Goal: Information Seeking & Learning: Check status

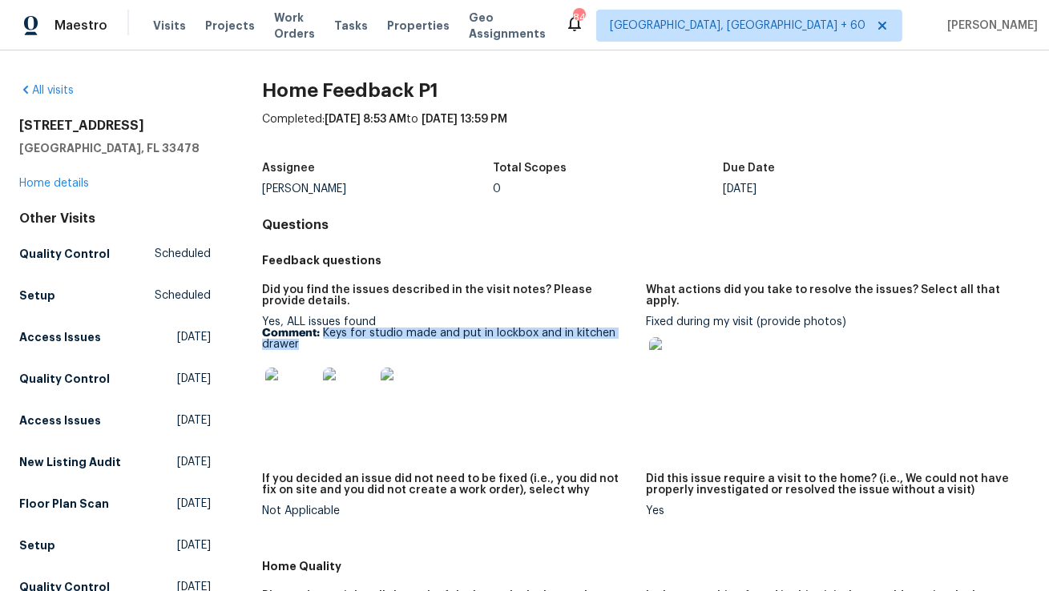
drag, startPoint x: 323, startPoint y: 333, endPoint x: 343, endPoint y: 349, distance: 25.2
click at [343, 349] on p "Comment: Keys for studio made and put in lockbox and in kitchen drawer" at bounding box center [447, 339] width 371 height 22
copy p "Keys for studio made and put in lockbox and in kitchen drawer"
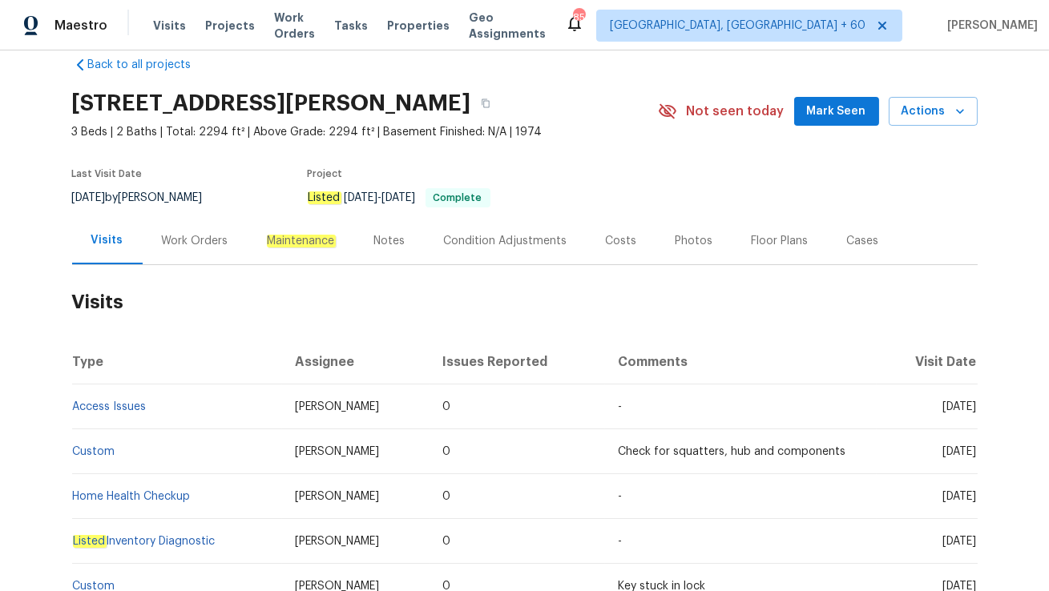
scroll to position [33, 0]
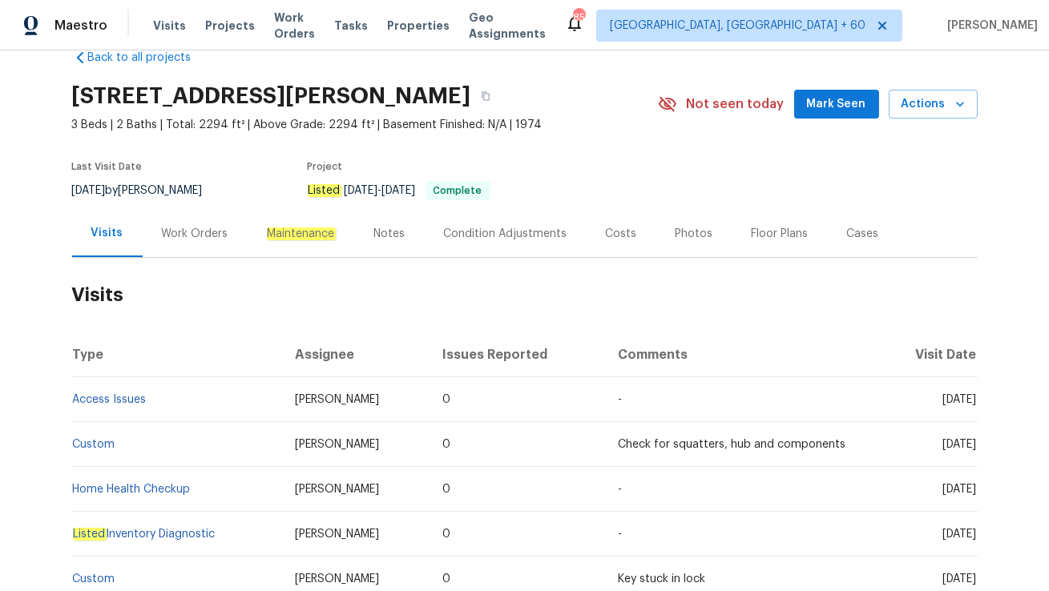
click at [191, 232] on div "Work Orders" at bounding box center [195, 234] width 67 height 16
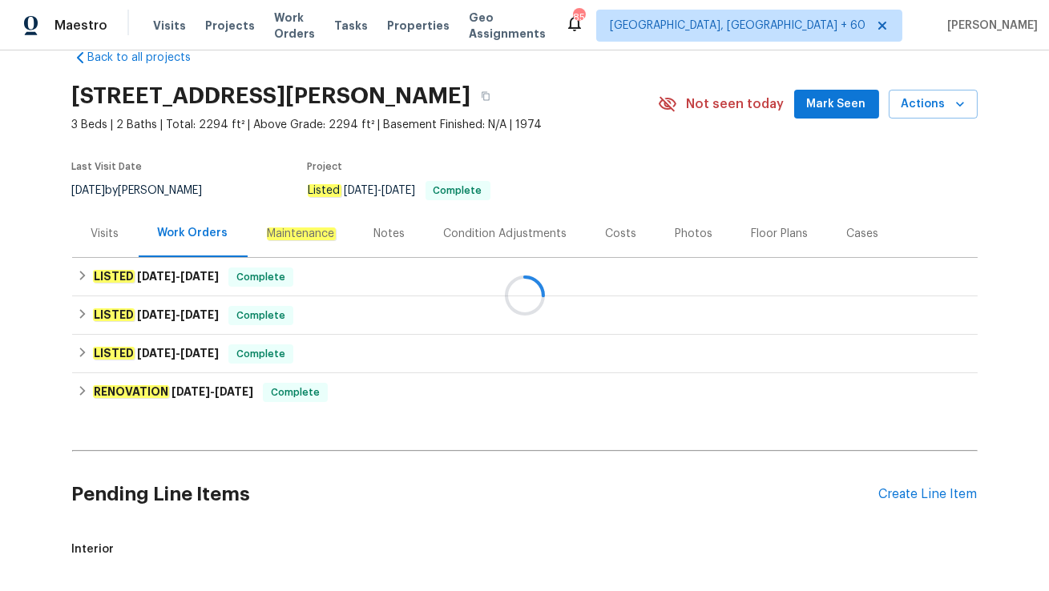
click at [216, 278] on div at bounding box center [524, 295] width 1049 height 591
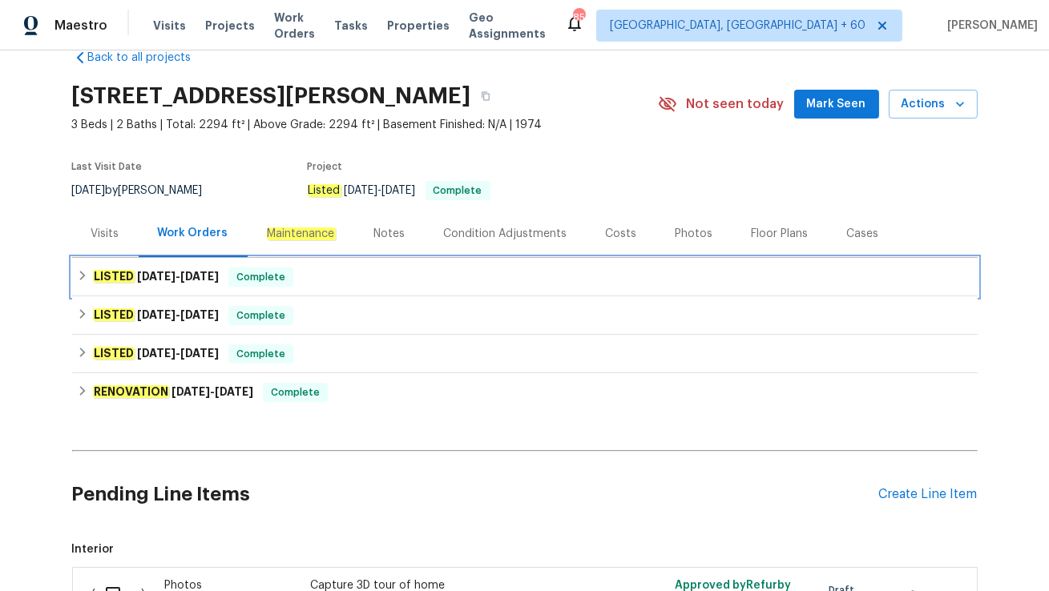
click at [233, 280] on div "LISTED 8/12/25 - 8/25/25 Complete" at bounding box center [525, 277] width 896 height 19
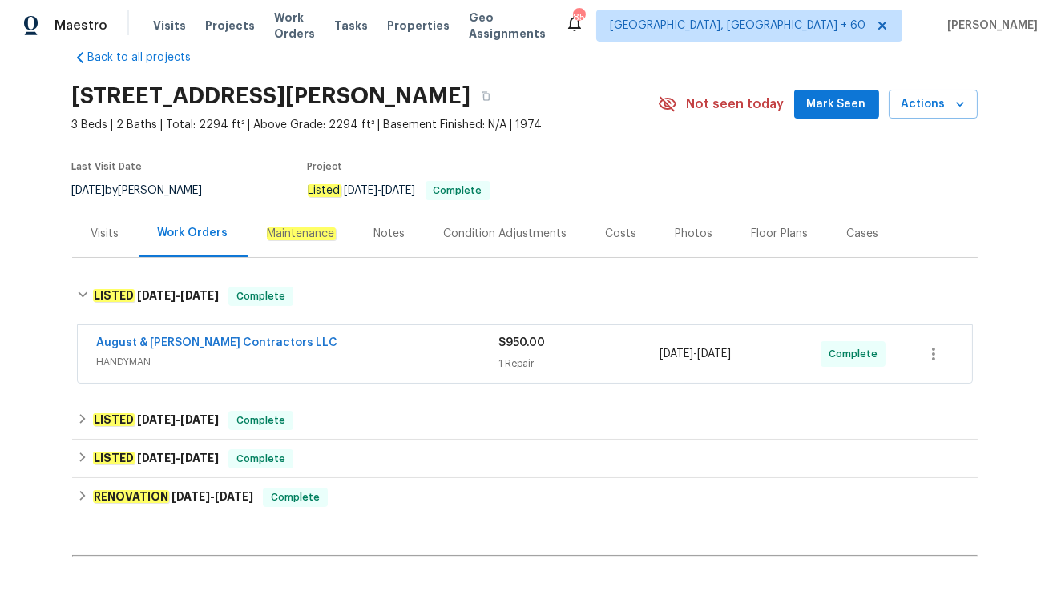
click at [242, 359] on span "HANDYMAN" at bounding box center [298, 362] width 402 height 16
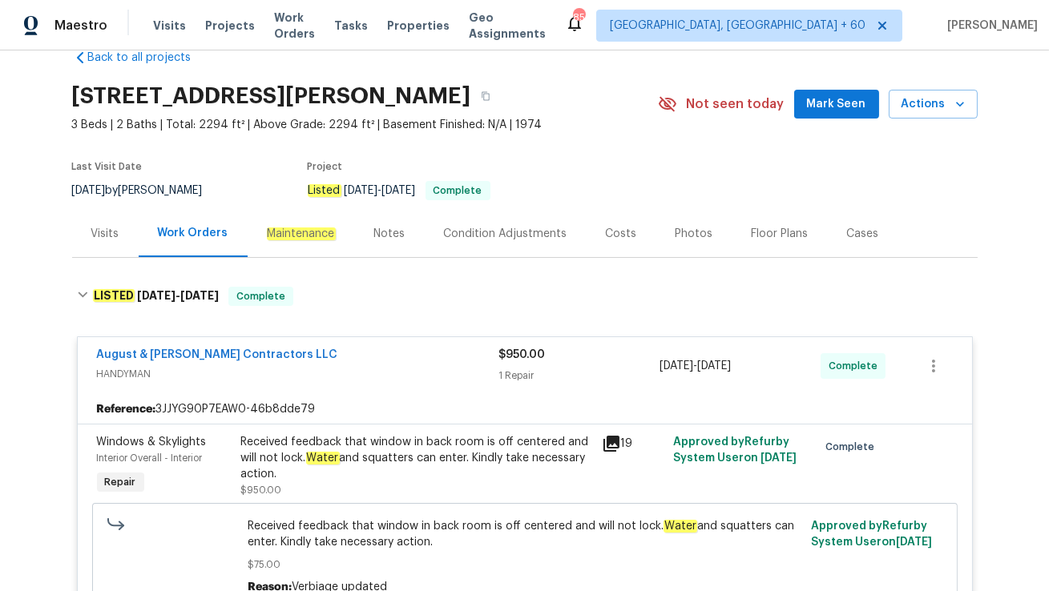
click at [100, 231] on div "Visits" at bounding box center [105, 234] width 28 height 16
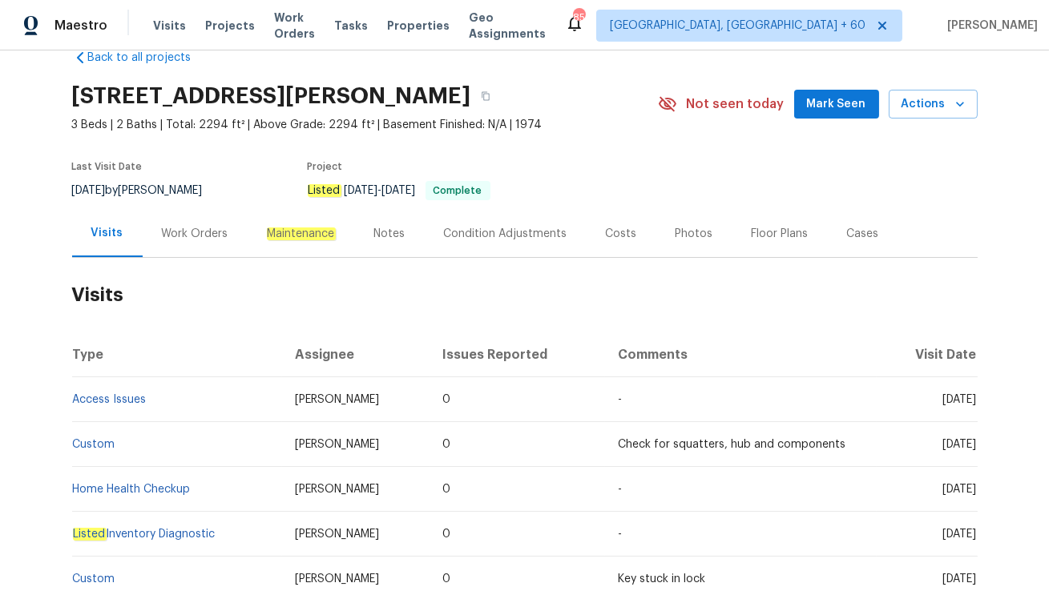
click at [196, 231] on div "Work Orders" at bounding box center [195, 234] width 67 height 16
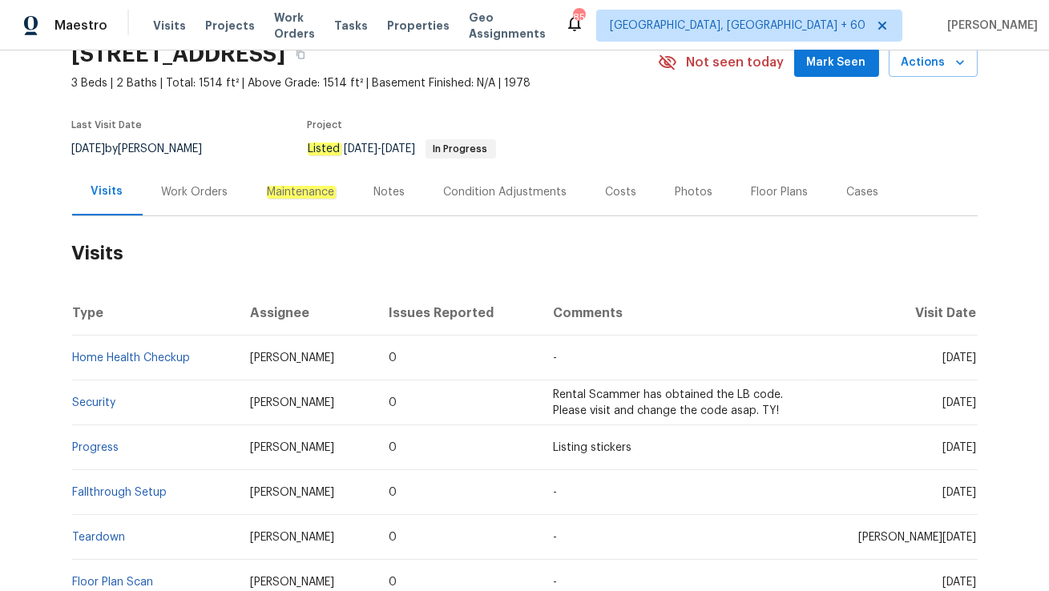
scroll to position [100, 0]
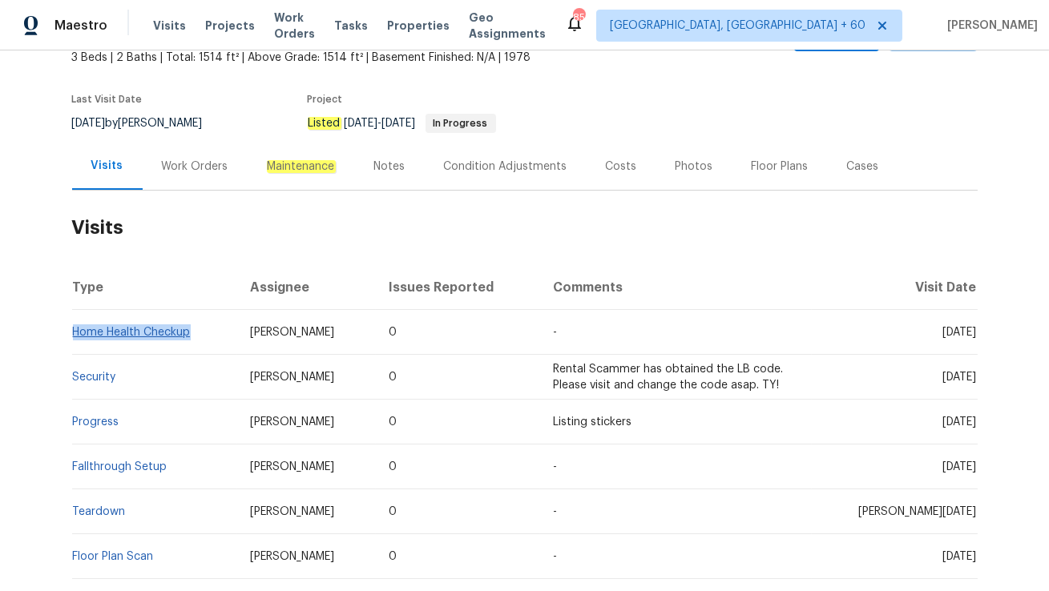
drag, startPoint x: 197, startPoint y: 333, endPoint x: 75, endPoint y: 330, distance: 121.8
click at [75, 330] on td "Home Health Checkup" at bounding box center [155, 332] width 166 height 45
copy link "Home Health Checkup"
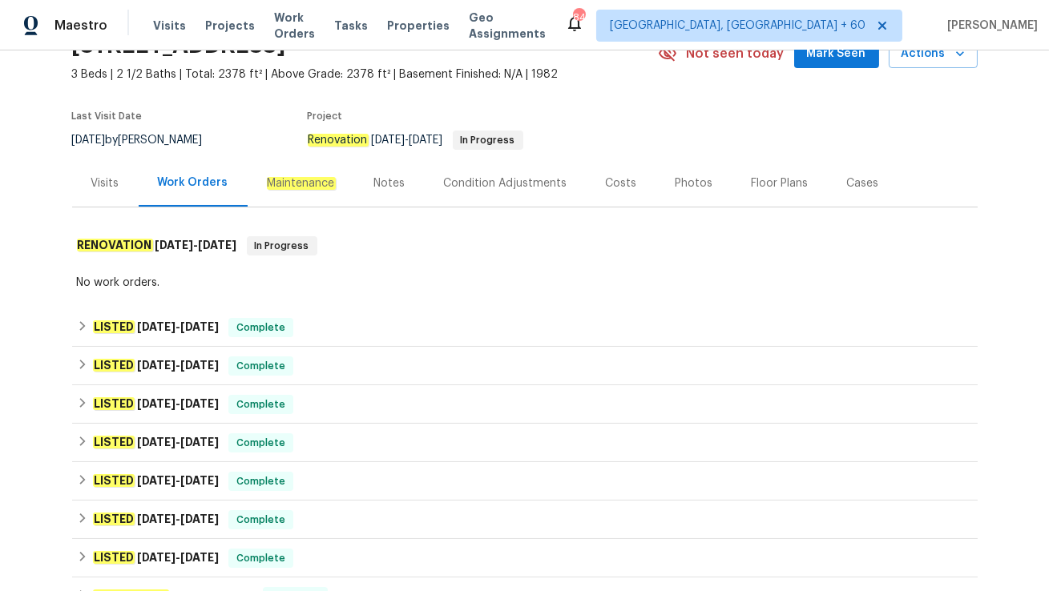
scroll to position [104, 0]
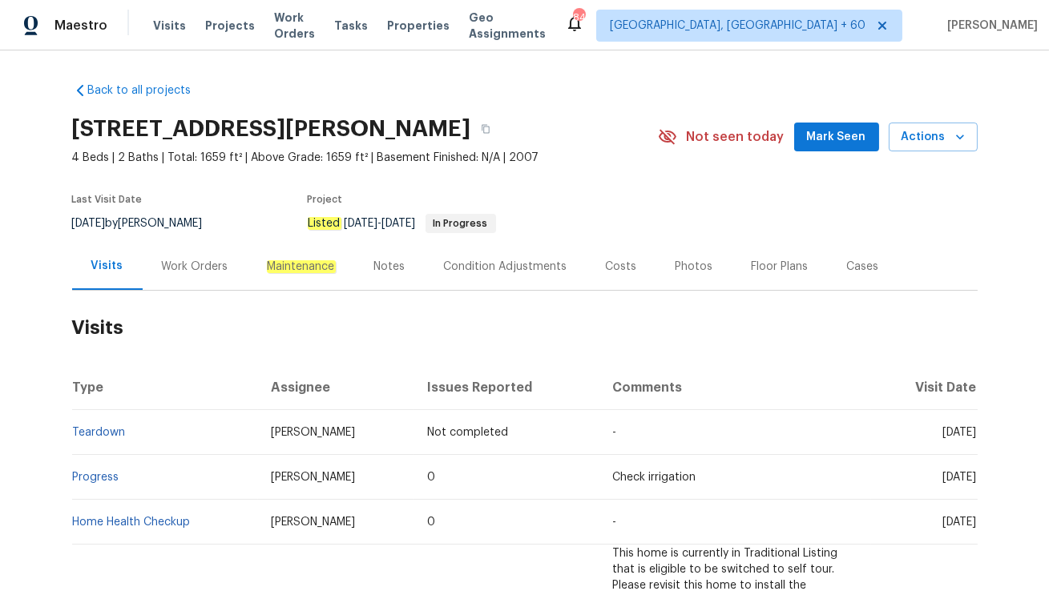
click at [213, 263] on div "Work Orders" at bounding box center [195, 267] width 67 height 16
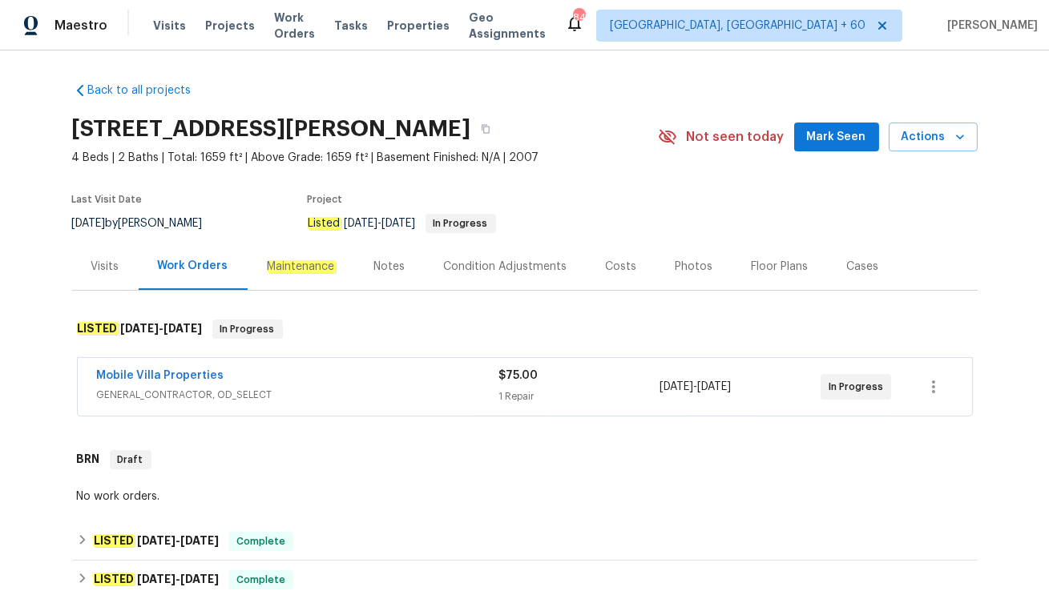
click at [286, 389] on span "GENERAL_CONTRACTOR, OD_SELECT" at bounding box center [298, 395] width 402 height 16
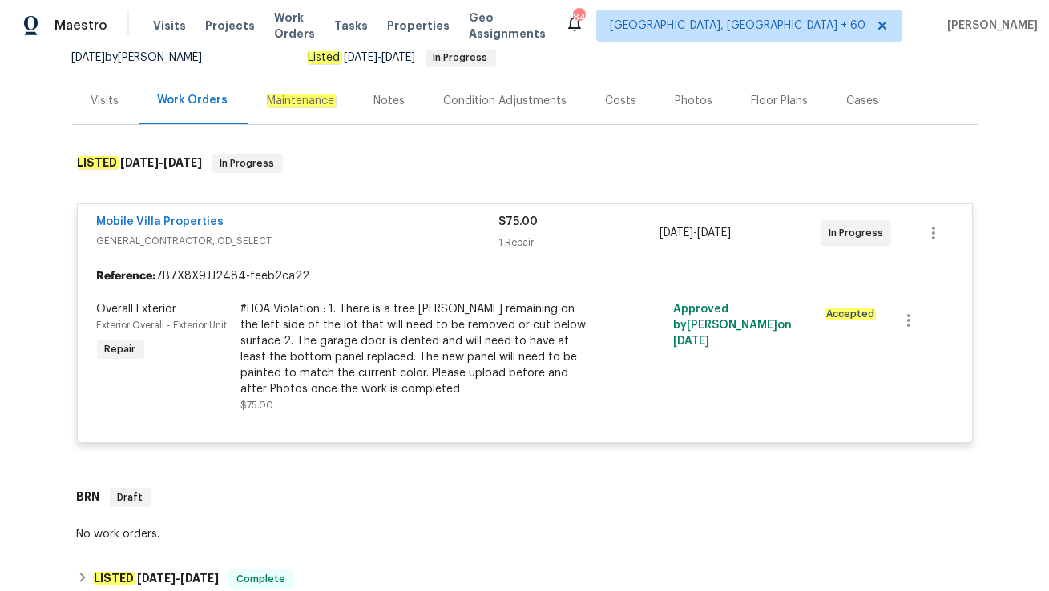
scroll to position [167, 0]
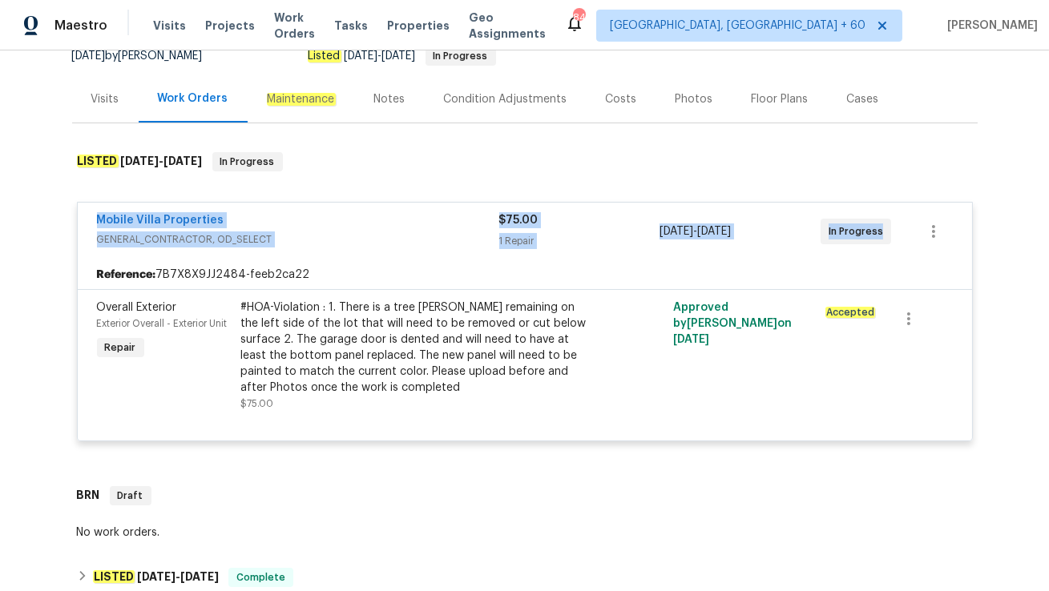
drag, startPoint x: 91, startPoint y: 217, endPoint x: 891, endPoint y: 232, distance: 800.7
click at [891, 232] on div "Mobile Villa Properties GENERAL_CONTRACTOR, OD_SELECT $75.00 1 Repair 8/20/2025…" at bounding box center [525, 232] width 894 height 58
copy div "Mobile Villa Properties GENERAL_CONTRACTOR, OD_SELECT $75.00 1 Repair 8/20/2025…"
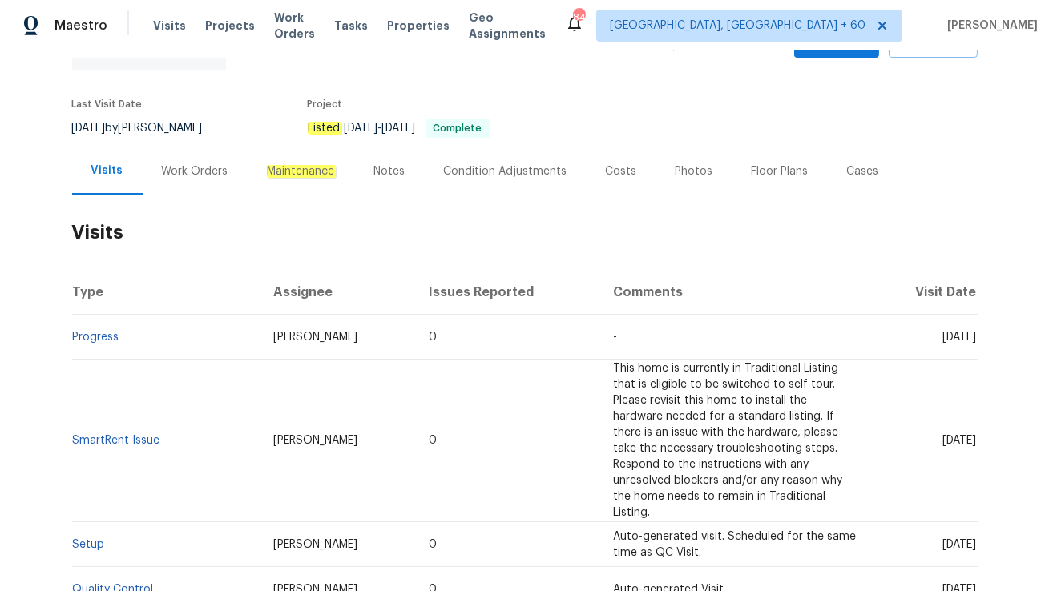
scroll to position [94, 0]
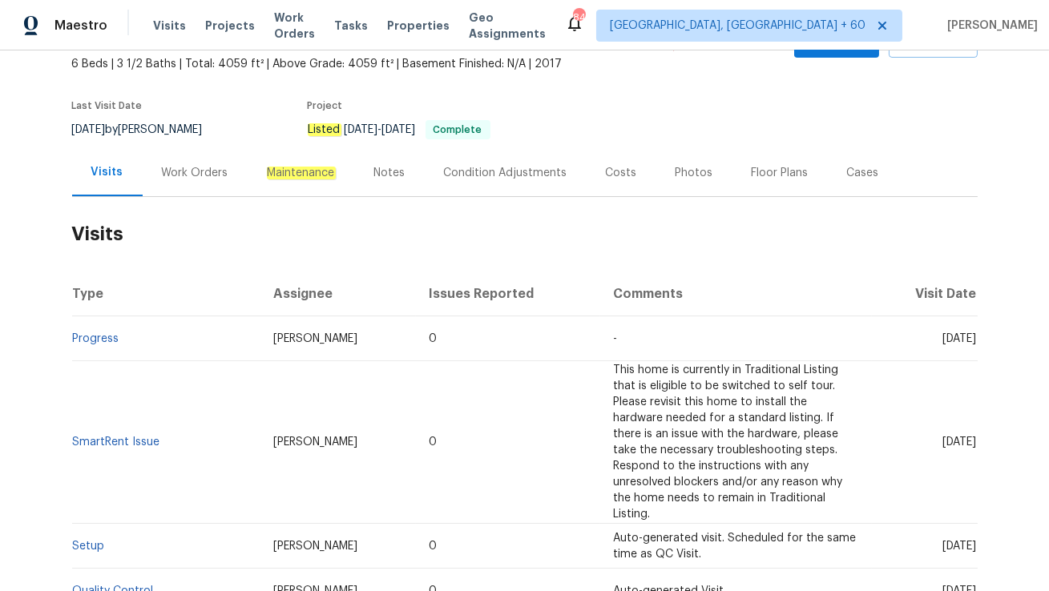
click at [196, 182] on div "Work Orders" at bounding box center [195, 172] width 105 height 47
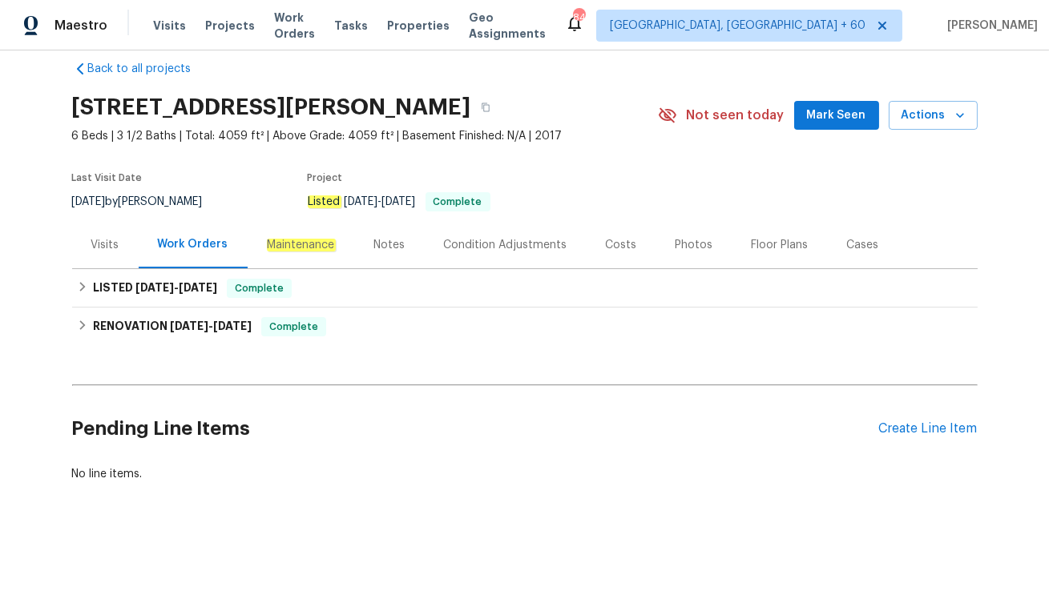
scroll to position [20, 0]
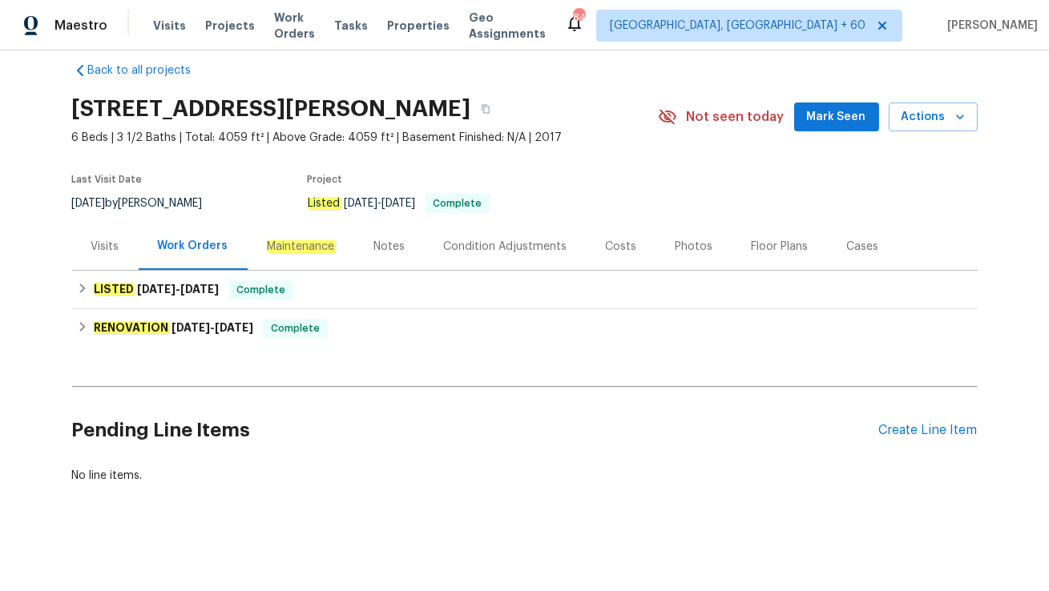
click at [103, 250] on div "Visits" at bounding box center [105, 247] width 28 height 16
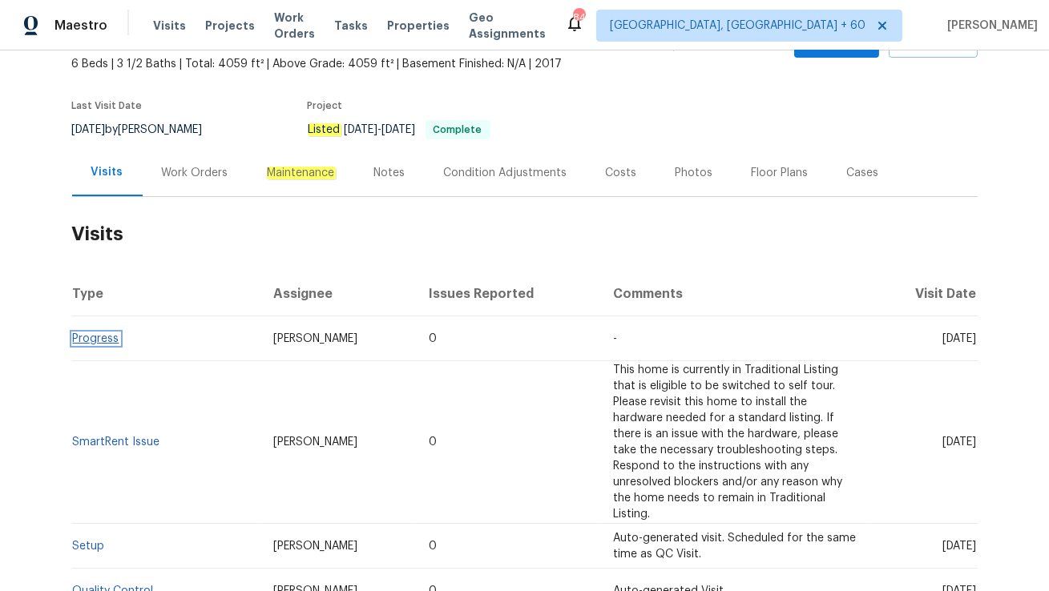
click at [97, 333] on link "Progress" at bounding box center [96, 338] width 46 height 11
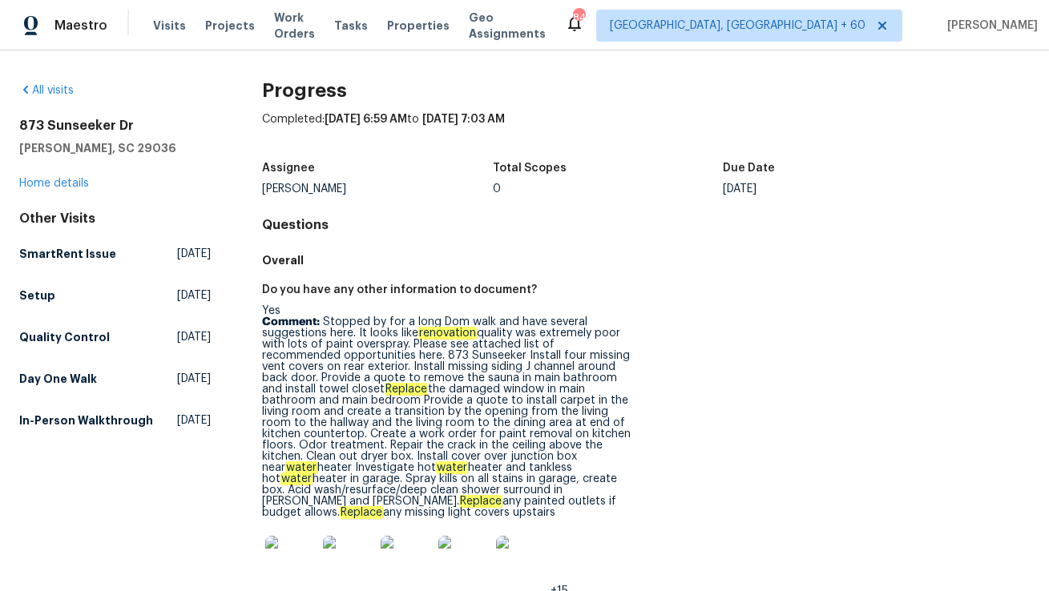
drag, startPoint x: 323, startPoint y: 321, endPoint x: 370, endPoint y: 509, distance: 193.4
click at [370, 509] on p "Comment: Stopped by for a long Dom walk and have several suggestions here. It l…" at bounding box center [447, 418] width 371 height 202
copy p "Stopped by for a long Dom walk and have several suggestions here. It looks like…"
click at [79, 178] on link "Home details" at bounding box center [54, 183] width 70 height 11
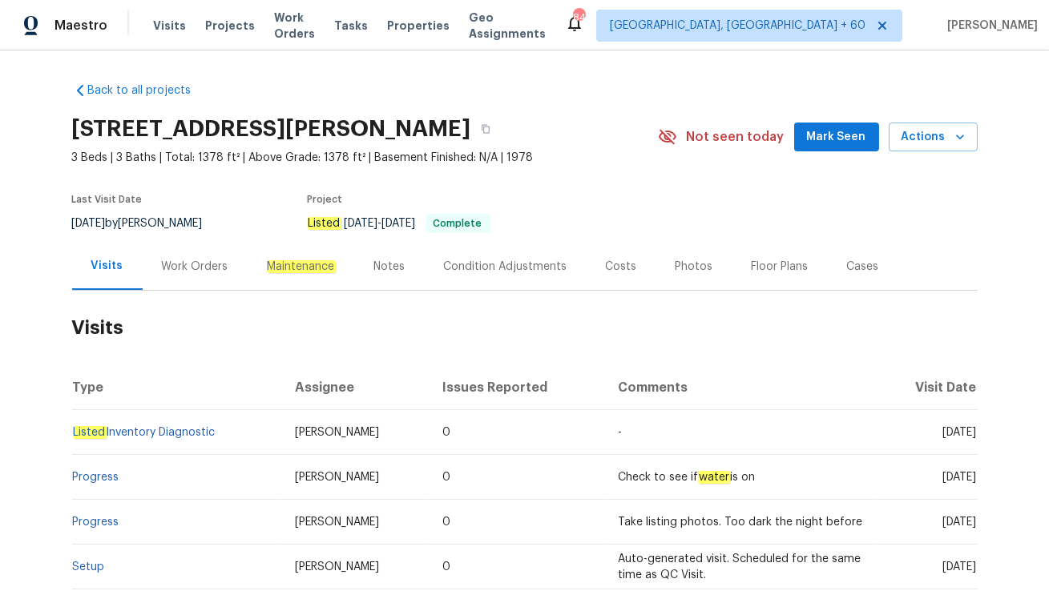
scroll to position [103, 0]
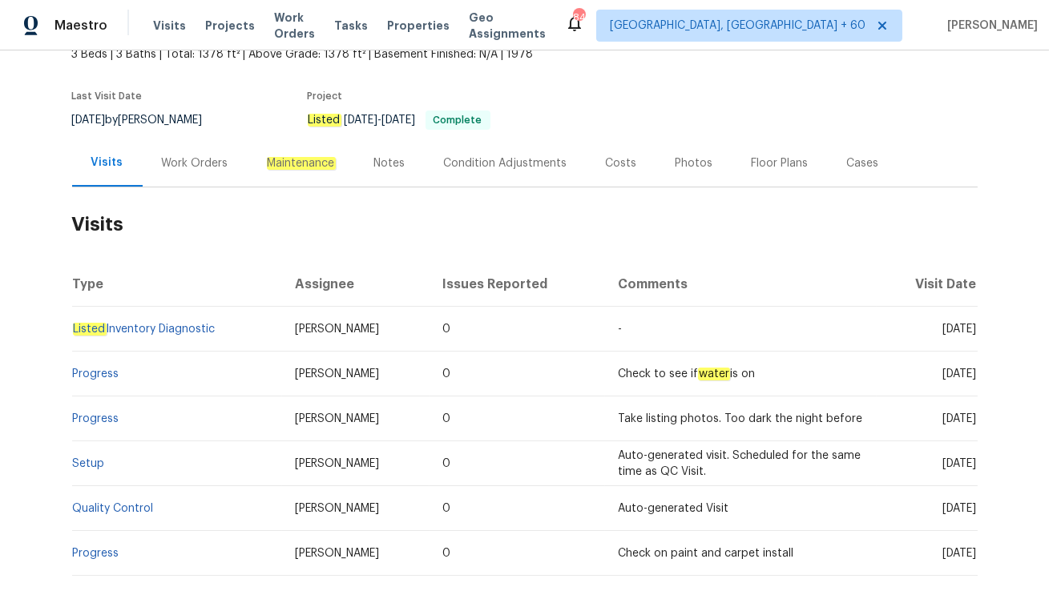
click at [170, 171] on div "Work Orders" at bounding box center [195, 162] width 105 height 47
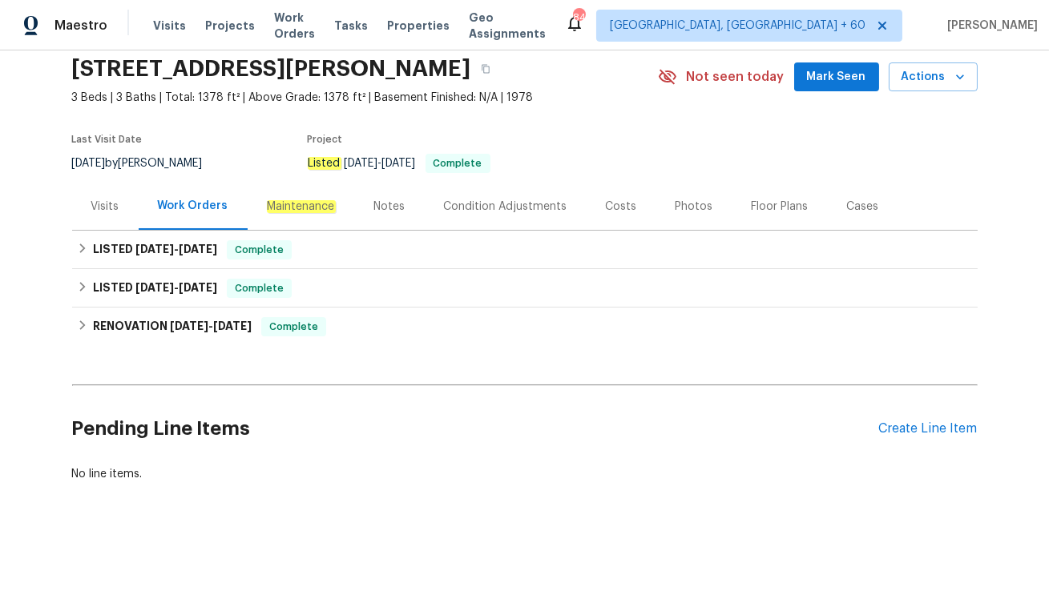
scroll to position [59, 0]
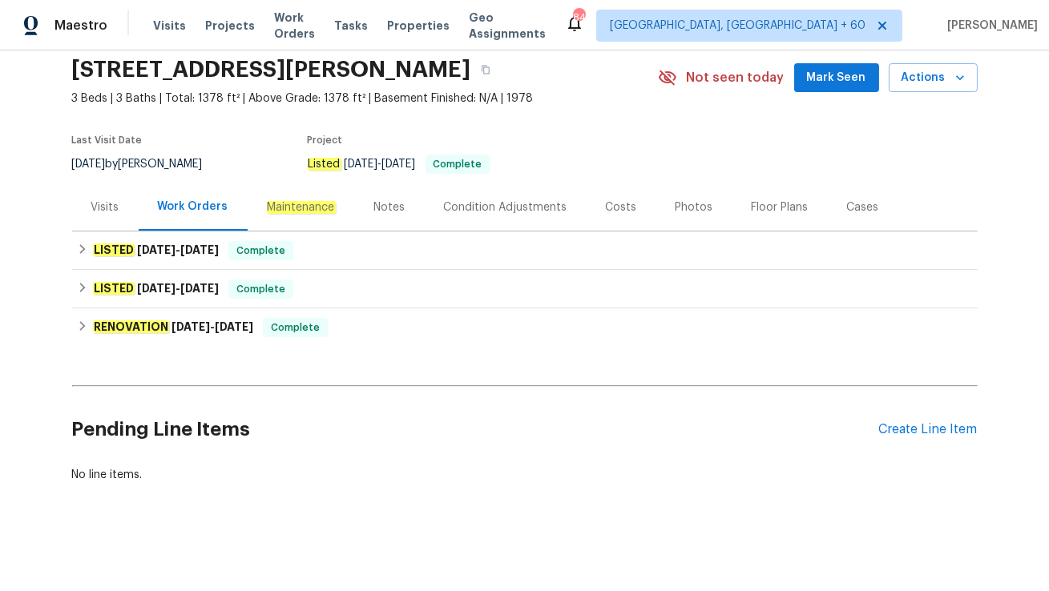
click at [106, 204] on div "Visits" at bounding box center [105, 208] width 28 height 16
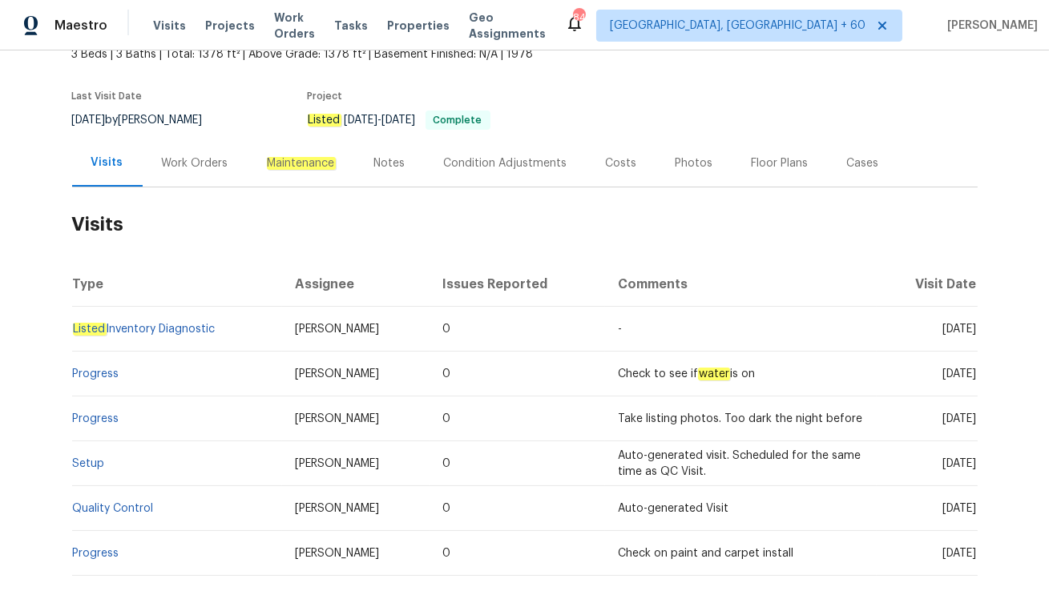
click at [171, 164] on div "Work Orders" at bounding box center [195, 163] width 67 height 16
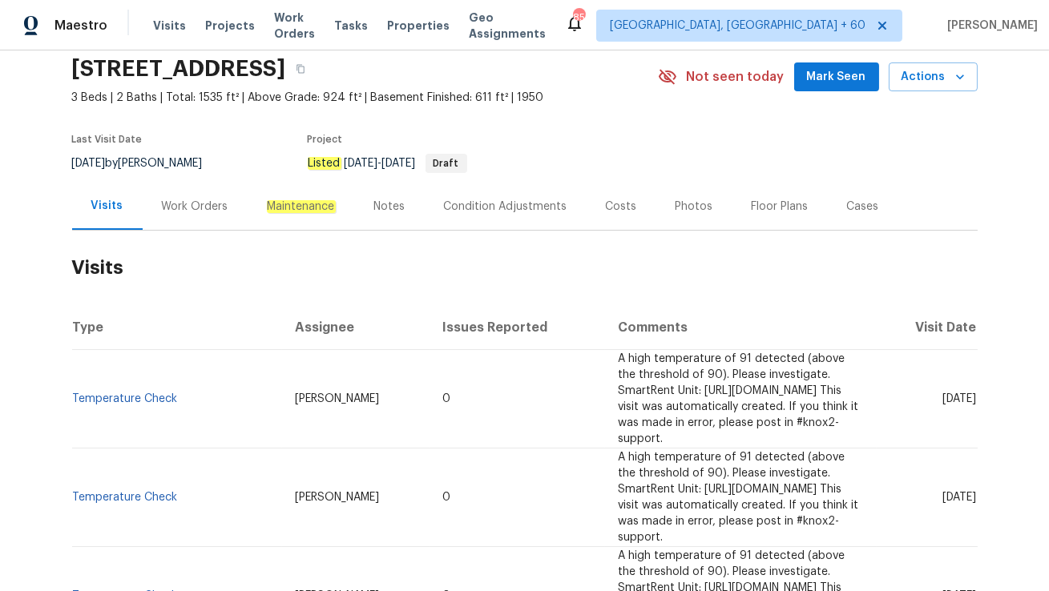
scroll to position [61, 0]
click at [182, 201] on div "Work Orders" at bounding box center [195, 206] width 67 height 16
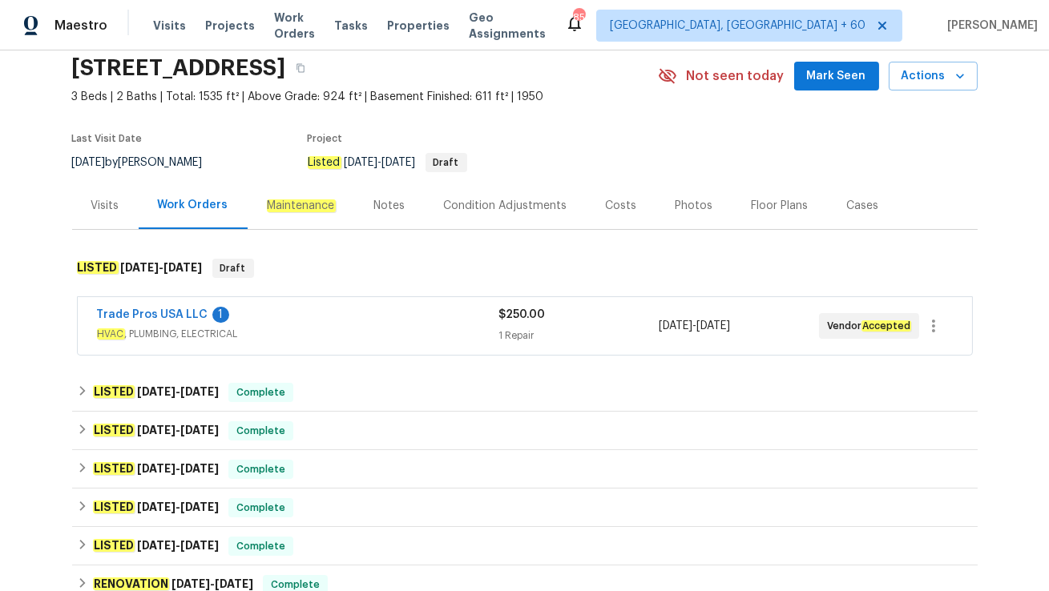
click at [253, 328] on span "HVAC , PLUMBING, ELECTRICAL" at bounding box center [298, 334] width 402 height 16
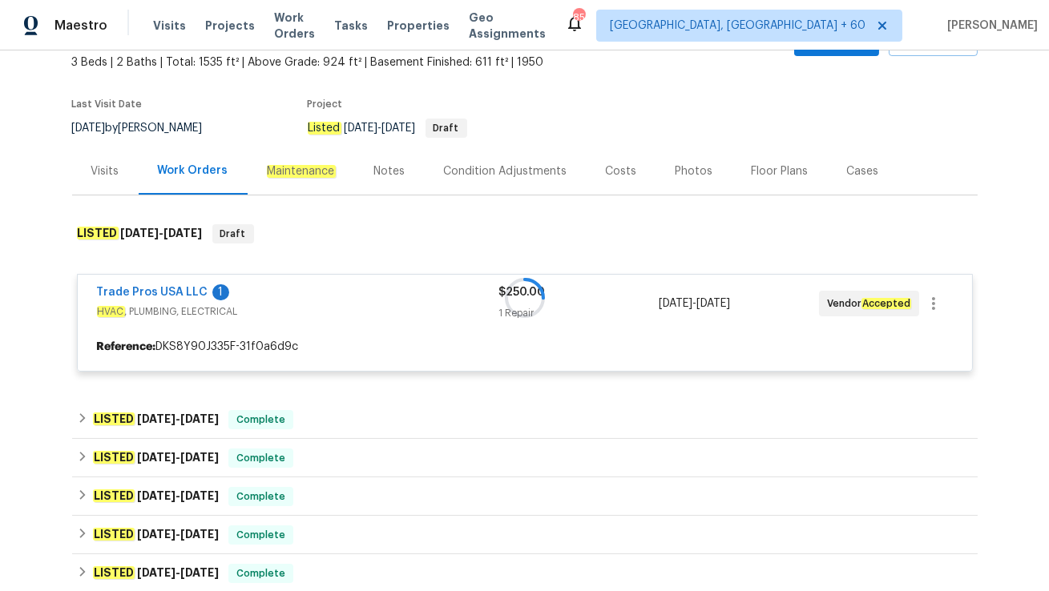
scroll to position [103, 0]
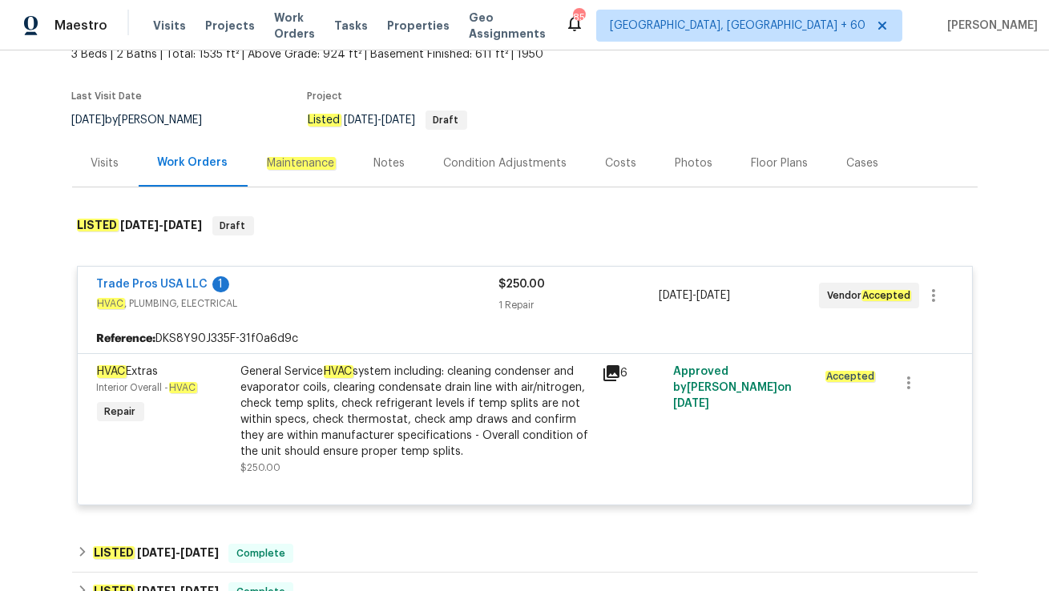
click at [115, 167] on div "Visits" at bounding box center [105, 163] width 28 height 16
